Goal: Go to known website: Access a specific website the user already knows

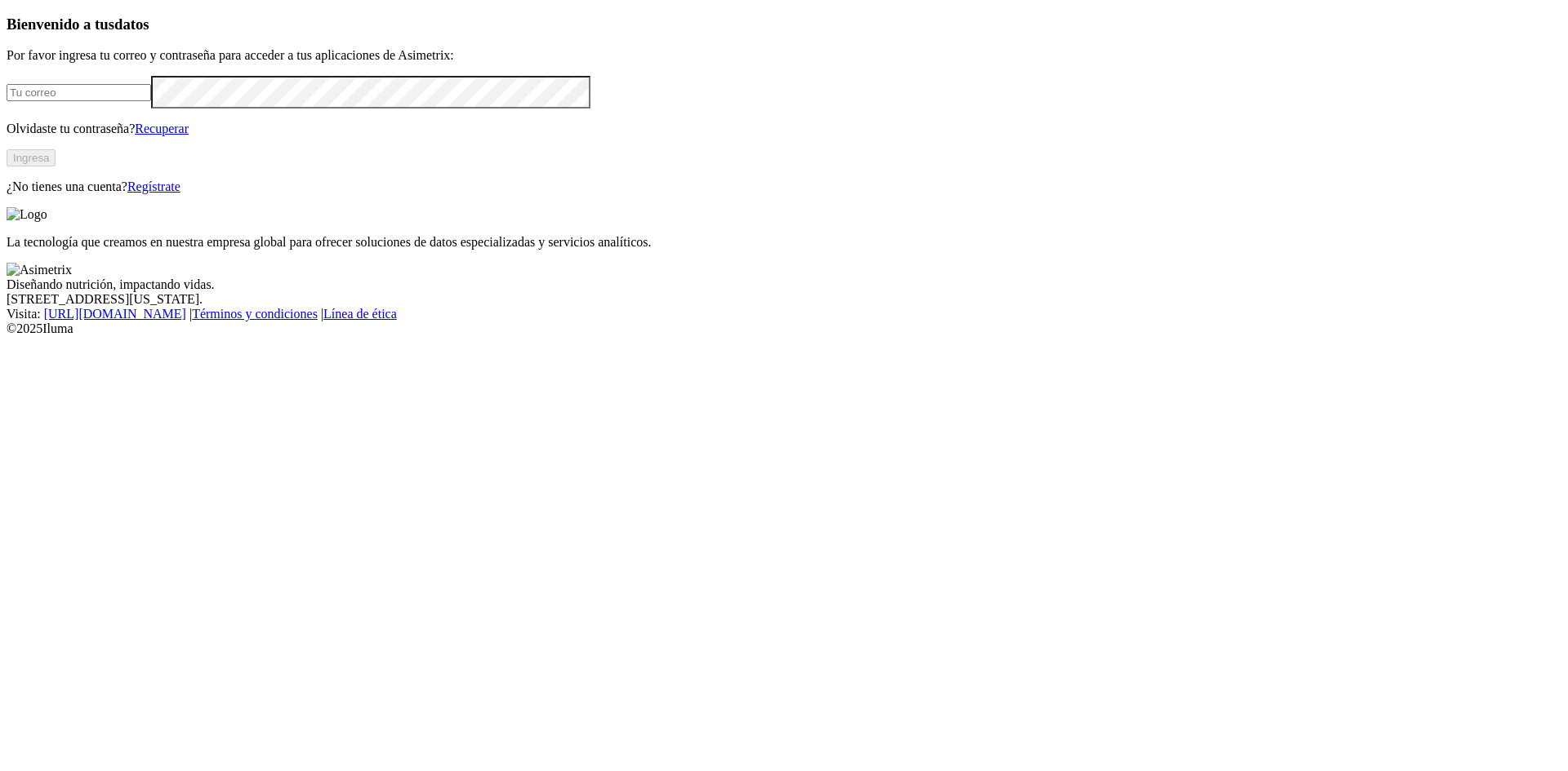
type input "[EMAIL_ADDRESS][DOMAIN_NAME]"
click at [56, 167] on button "Ingresa" at bounding box center [31, 158] width 49 height 17
